Goal: Task Accomplishment & Management: Complete application form

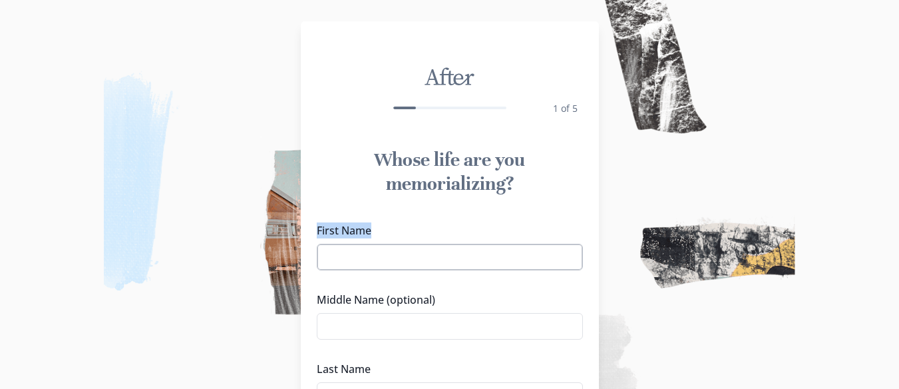
click at [402, 250] on div "First Name" at bounding box center [450, 246] width 266 height 48
click at [402, 250] on input "First Name" at bounding box center [450, 257] width 266 height 27
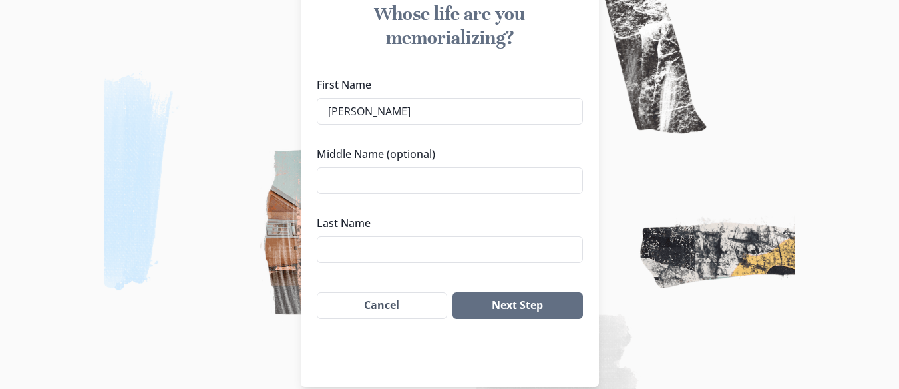
scroll to position [155, 0]
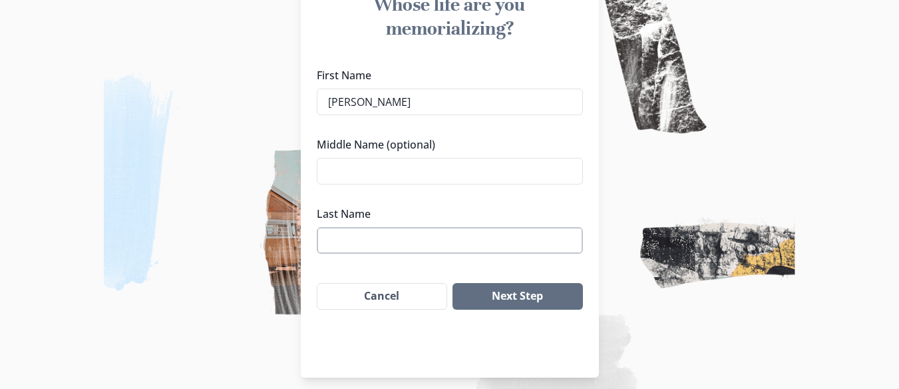
type input "[PERSON_NAME]"
click at [368, 251] on input "Last Name" at bounding box center [450, 240] width 266 height 27
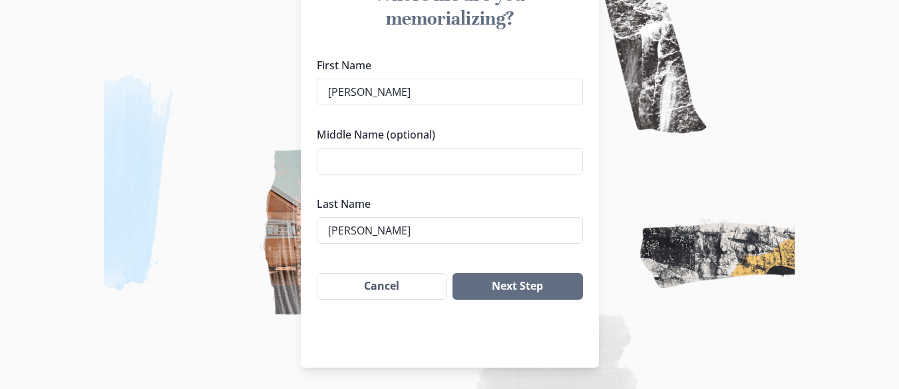
type input "[PERSON_NAME]"
click at [551, 288] on button "Next Step" at bounding box center [518, 286] width 130 height 27
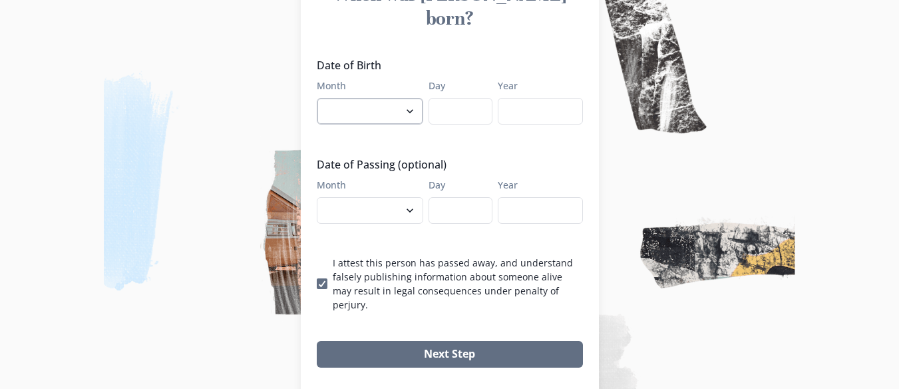
click at [416, 98] on select "January February March April May June July August September October November De…" at bounding box center [370, 111] width 107 height 27
select select "2"
click at [322, 98] on select "January February March April May June July August September October November De…" at bounding box center [370, 111] width 107 height 27
click at [459, 98] on input "Day" at bounding box center [461, 111] width 64 height 27
type input "17"
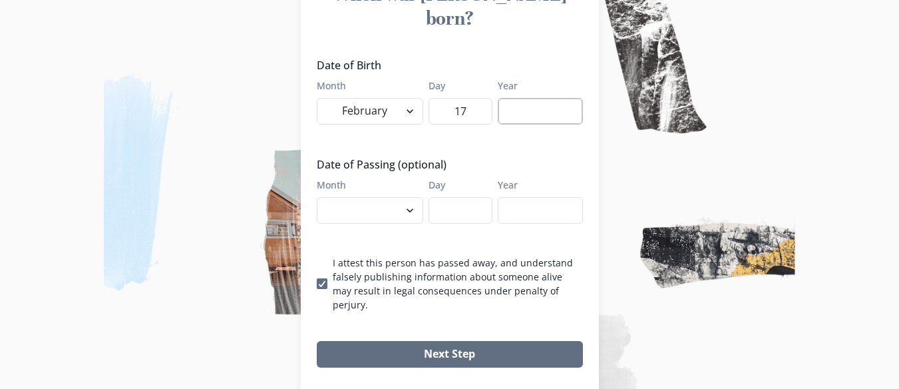
click at [525, 99] on input "Year" at bounding box center [540, 111] width 85 height 27
type input "1965"
click at [417, 197] on select "January February March April May June July August September October November De…" at bounding box center [370, 210] width 107 height 27
select select "8"
click at [322, 197] on select "January February March April May June July August September October November De…" at bounding box center [370, 210] width 107 height 27
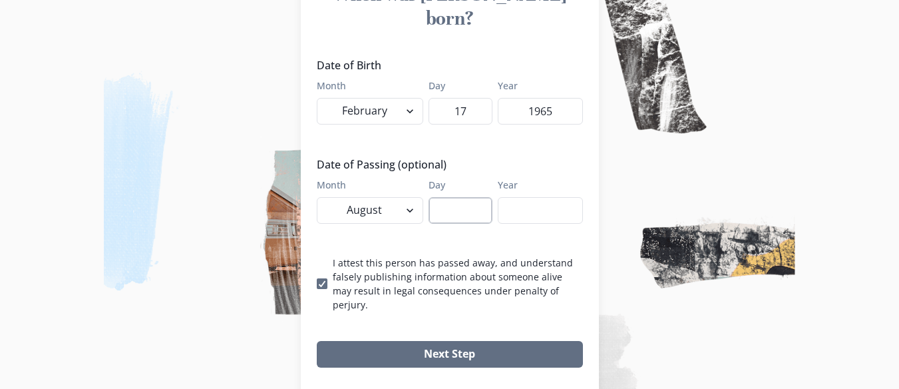
click at [477, 197] on input "Day" at bounding box center [461, 210] width 64 height 27
type input "19"
click at [519, 197] on input "Year" at bounding box center [540, 210] width 85 height 27
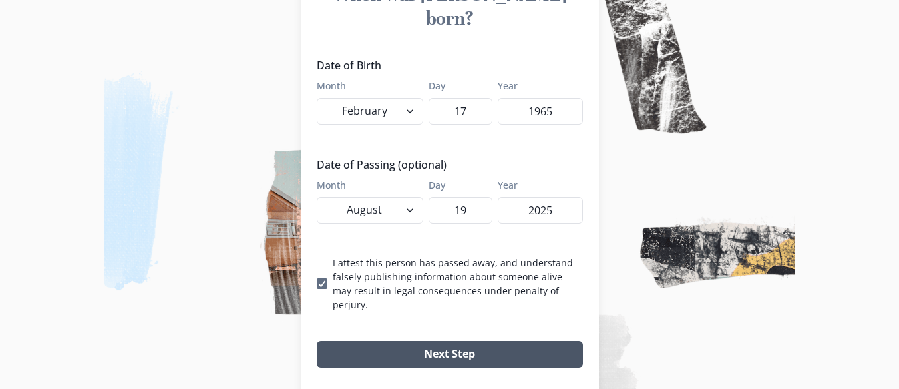
type input "2025"
click at [390, 341] on button "Next Step" at bounding box center [450, 354] width 266 height 27
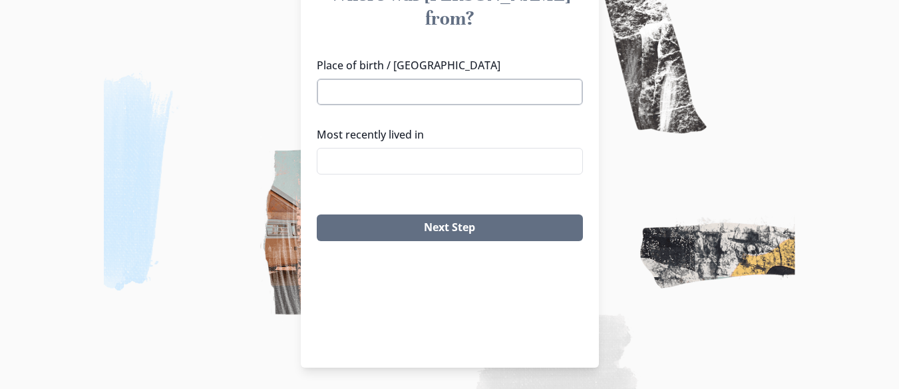
click at [438, 79] on input "Place of birth / [GEOGRAPHIC_DATA]" at bounding box center [450, 92] width 266 height 27
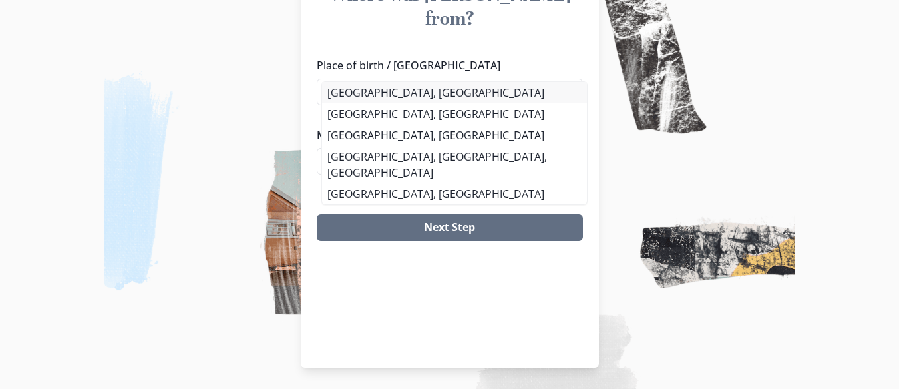
click at [395, 93] on div "Place of birth / Hometown [GEOGRAPHIC_DATA] [GEOGRAPHIC_DATA], [GEOGRAPHIC_DATA…" at bounding box center [450, 121] width 266 height 128
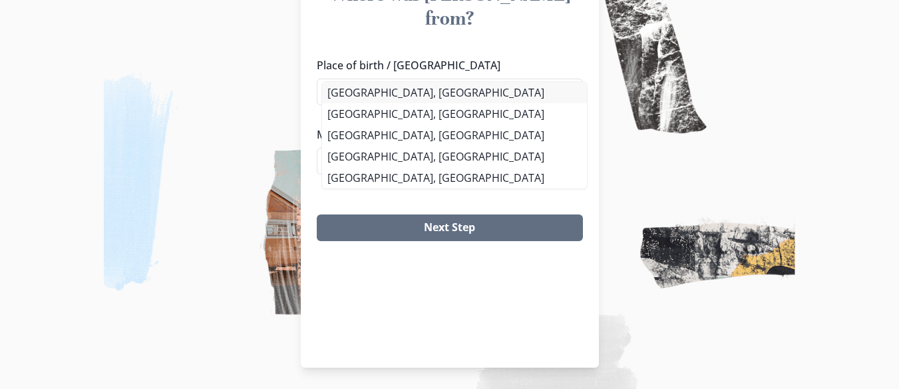
click at [397, 90] on li "[GEOGRAPHIC_DATA], [GEOGRAPHIC_DATA]" at bounding box center [454, 92] width 265 height 21
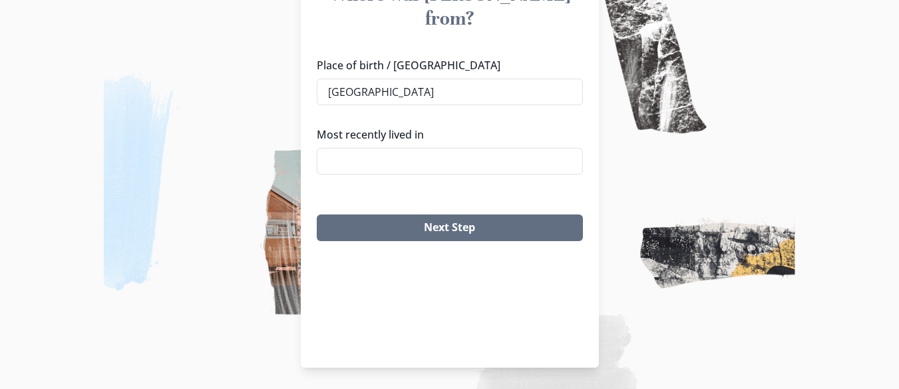
type input "[GEOGRAPHIC_DATA], [GEOGRAPHIC_DATA]"
click at [423, 148] on input "Most recently lived in" at bounding box center [450, 161] width 266 height 27
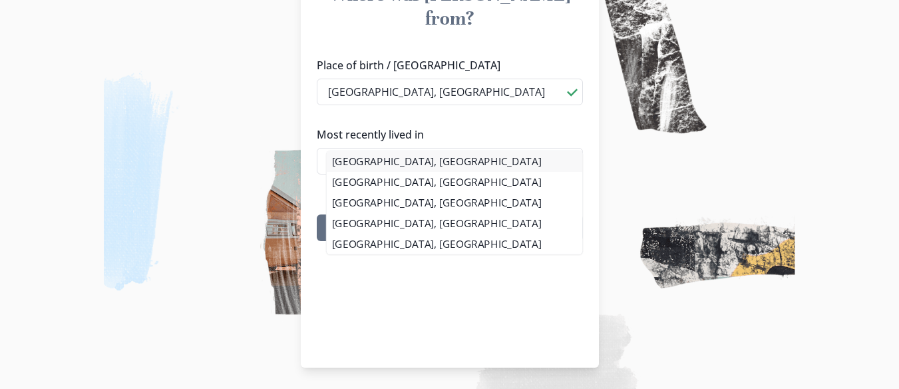
click at [411, 171] on ul "[GEOGRAPHIC_DATA], [GEOGRAPHIC_DATA] [GEOGRAPHIC_DATA], [GEOGRAPHIC_DATA] [GEOG…" at bounding box center [455, 202] width 256 height 103
click at [412, 158] on li "[GEOGRAPHIC_DATA], [GEOGRAPHIC_DATA]" at bounding box center [454, 161] width 265 height 21
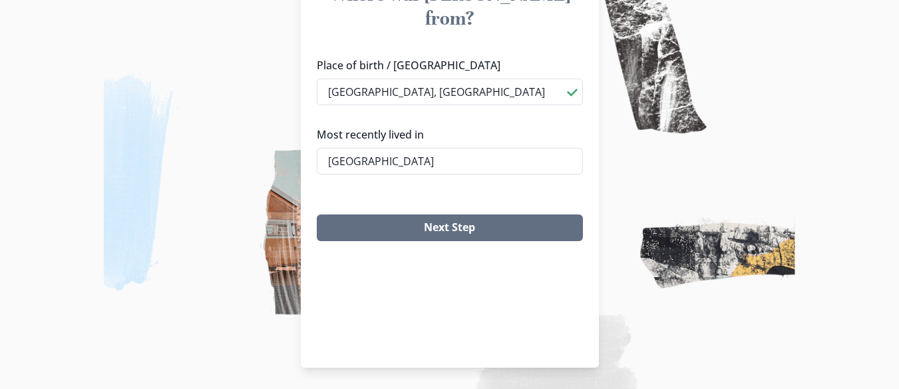
type input "[GEOGRAPHIC_DATA], [GEOGRAPHIC_DATA]"
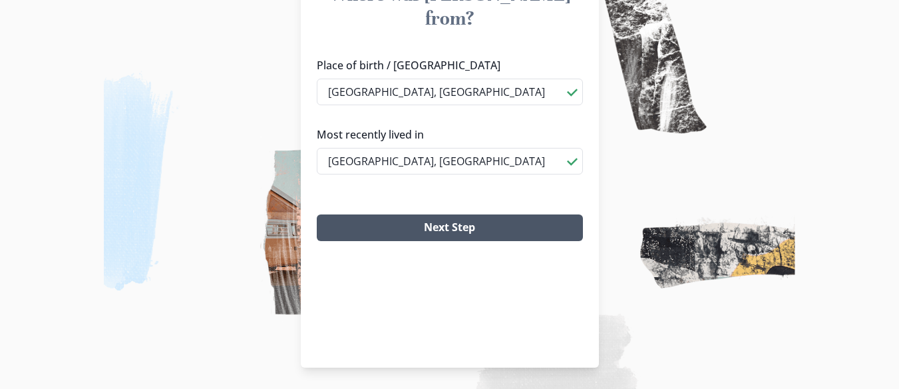
click at [417, 214] on button "Next Step" at bounding box center [450, 227] width 266 height 27
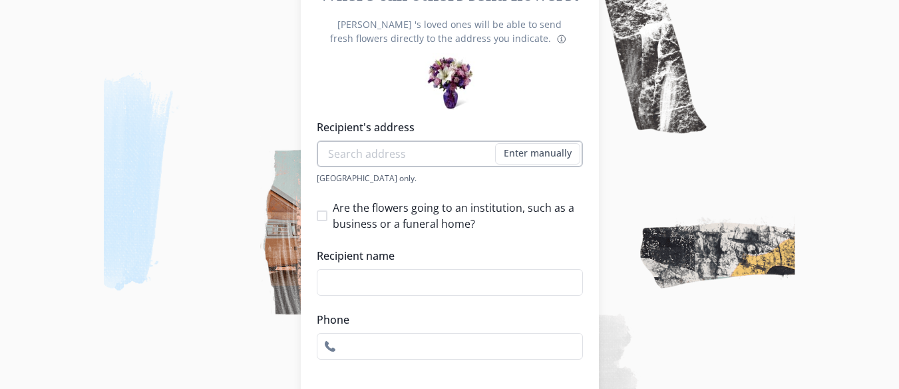
click at [409, 153] on input "Recipient's address" at bounding box center [450, 153] width 266 height 27
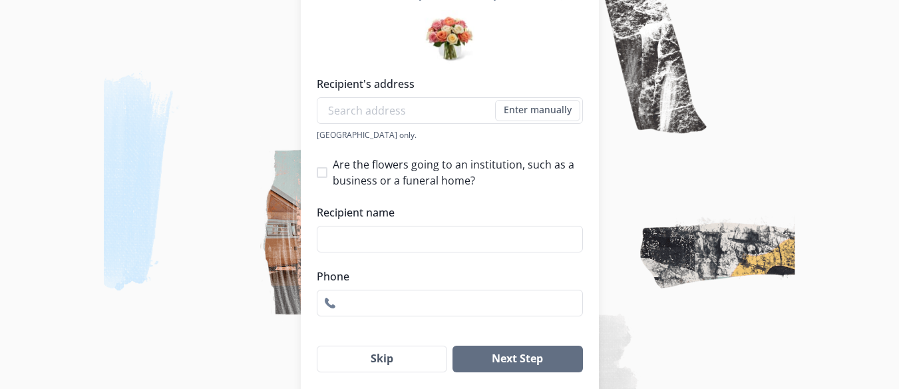
scroll to position [234, 0]
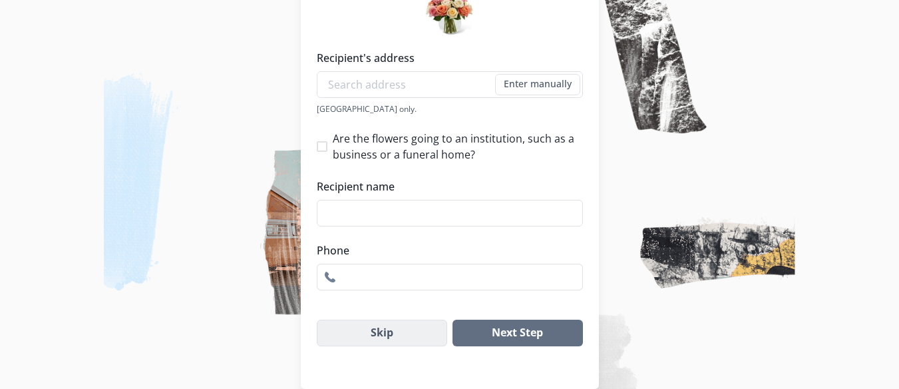
click at [389, 324] on button "Skip" at bounding box center [382, 333] width 131 height 27
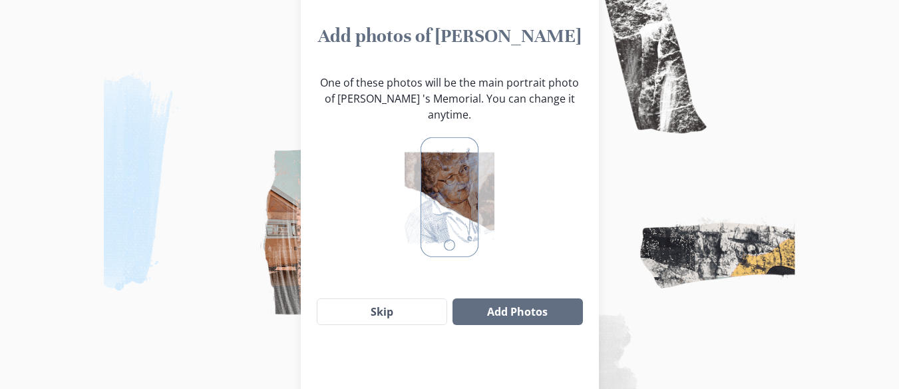
scroll to position [123, 0]
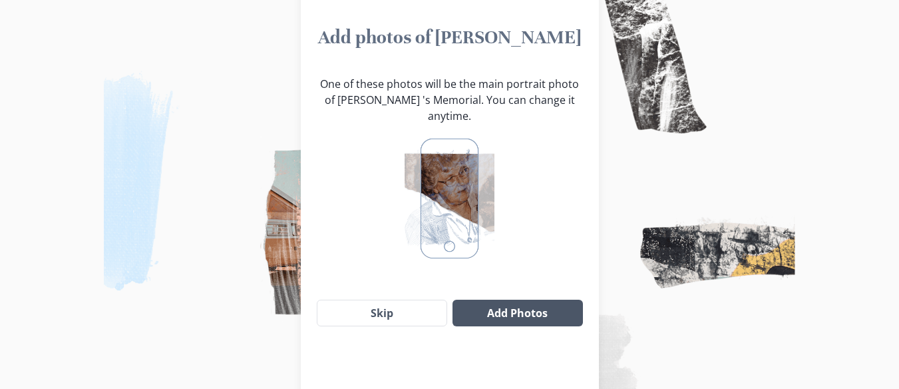
click at [568, 310] on button "Add Photos" at bounding box center [518, 313] width 130 height 27
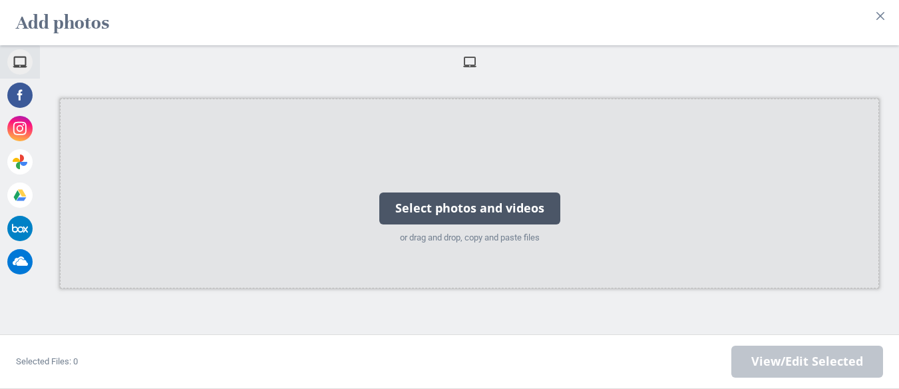
drag, startPoint x: 457, startPoint y: 165, endPoint x: 455, endPoint y: 188, distance: 23.3
click at [455, 184] on div "Select photos and videos or drag and drop, copy and paste files" at bounding box center [470, 194] width 197 height 134
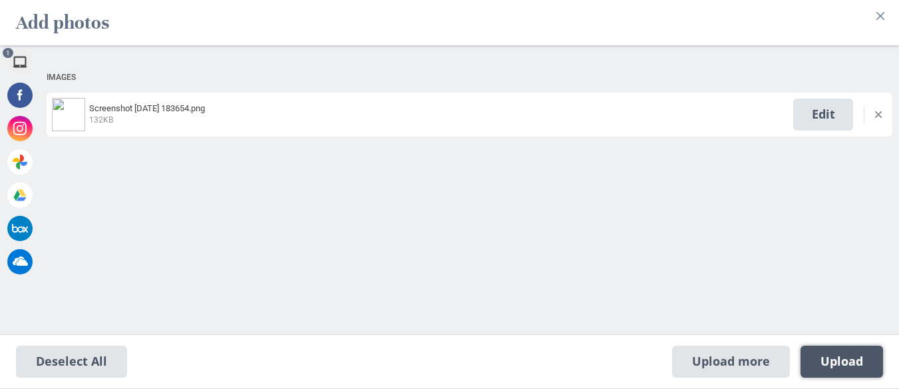
click at [829, 373] on span "Upload 1" at bounding box center [842, 362] width 83 height 32
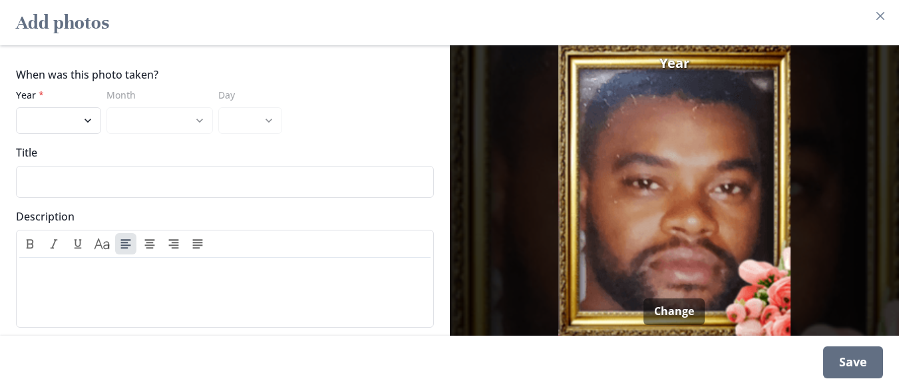
click at [82, 125] on div "When was this photo taken? Year * 2025 2024 2023 2022 2021 2020 2019 2018 2017 …" at bounding box center [225, 190] width 450 height 290
click at [83, 115] on select "2025 2024 2023 2022 2021 2020 2019 2018 2017 2016 2015 2014 2013 2012 2011 2010…" at bounding box center [58, 120] width 85 height 27
select select "2024"
click at [16, 107] on select "2025 2024 2023 2022 2021 2020 2019 2018 2017 2016 2015 2014 2013 2012 2011 2010…" at bounding box center [58, 120] width 85 height 27
click at [190, 115] on select "January February March April May June July August September October November De…" at bounding box center [160, 120] width 107 height 27
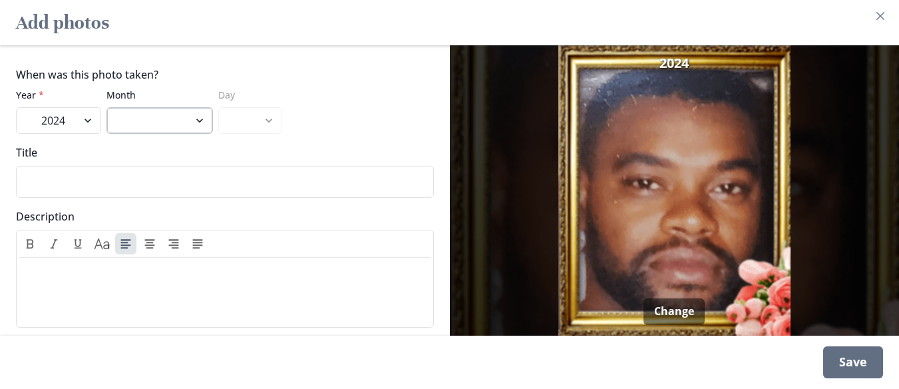
select select "6"
click at [107, 107] on select "January February March April May June July August September October November De…" at bounding box center [160, 120] width 107 height 27
click at [260, 113] on select "1 2 3 4 5 6 7 8 9 10 11 12 13 14 15 16 17 18 19 20 21 22 23 24 25 26 27 28 29 30" at bounding box center [250, 120] width 64 height 27
select select "9"
click at [218, 107] on select "1 2 3 4 5 6 7 8 9 10 11 12 13 14 15 16 17 18 19 20 21 22 23 24 25 26 27 28 29 30" at bounding box center [250, 120] width 64 height 27
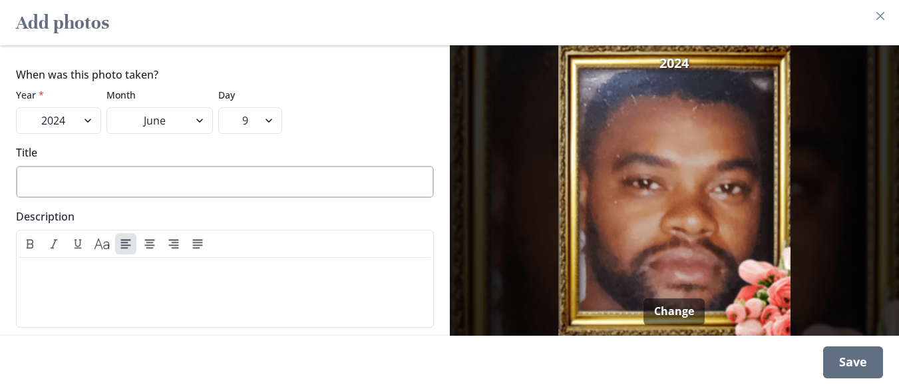
click at [206, 176] on input "Title" at bounding box center [225, 182] width 418 height 32
paste input "[PERSON_NAME] [DATE] - [DATE]"
type input "[PERSON_NAME] [DATE] - [DATE]"
click at [216, 263] on p at bounding box center [225, 271] width 401 height 16
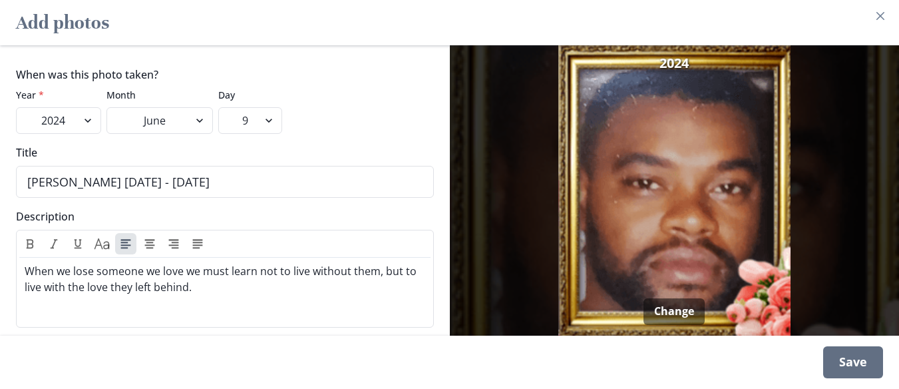
scroll to position [165, 0]
click at [852, 353] on div "Save" at bounding box center [854, 362] width 60 height 32
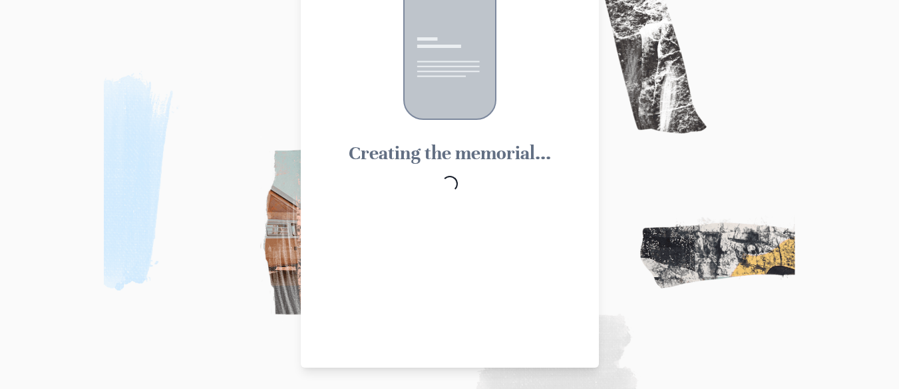
scroll to position [81, 0]
